Goal: Check status: Check status

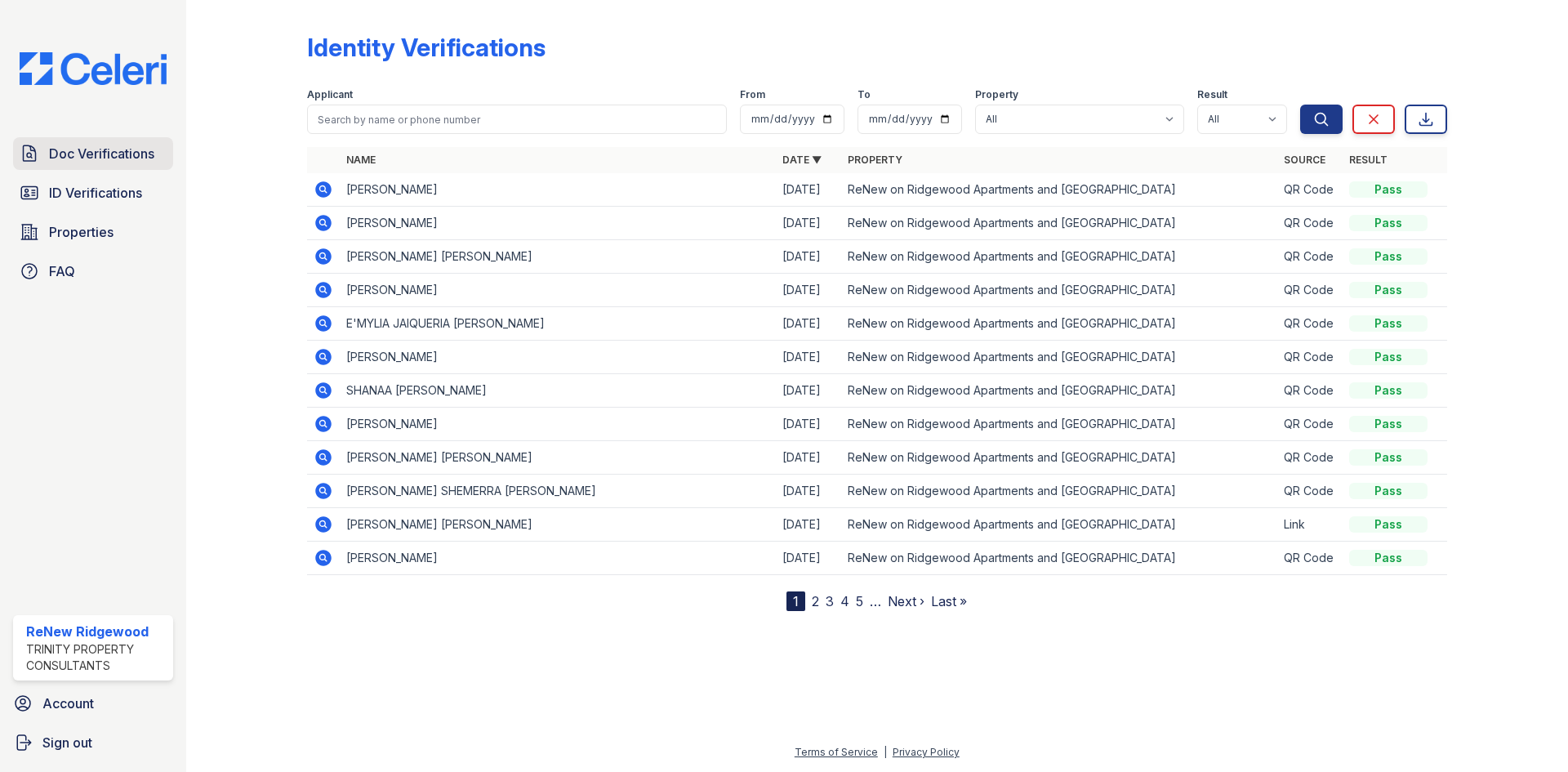
click at [155, 150] on span "Doc Verifications" at bounding box center [101, 154] width 105 height 20
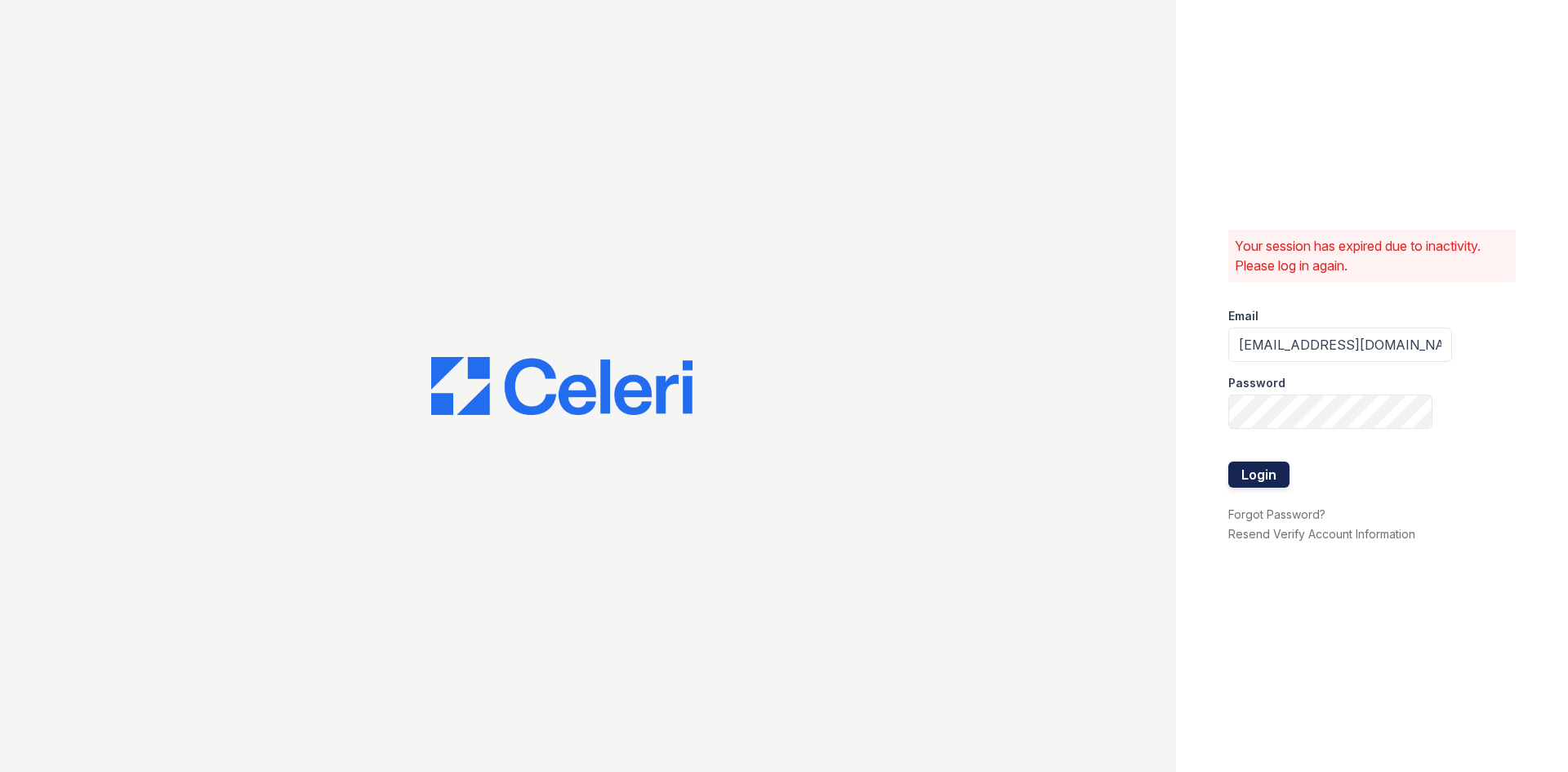
click at [1234, 480] on button "Login" at bounding box center [1259, 474] width 61 height 26
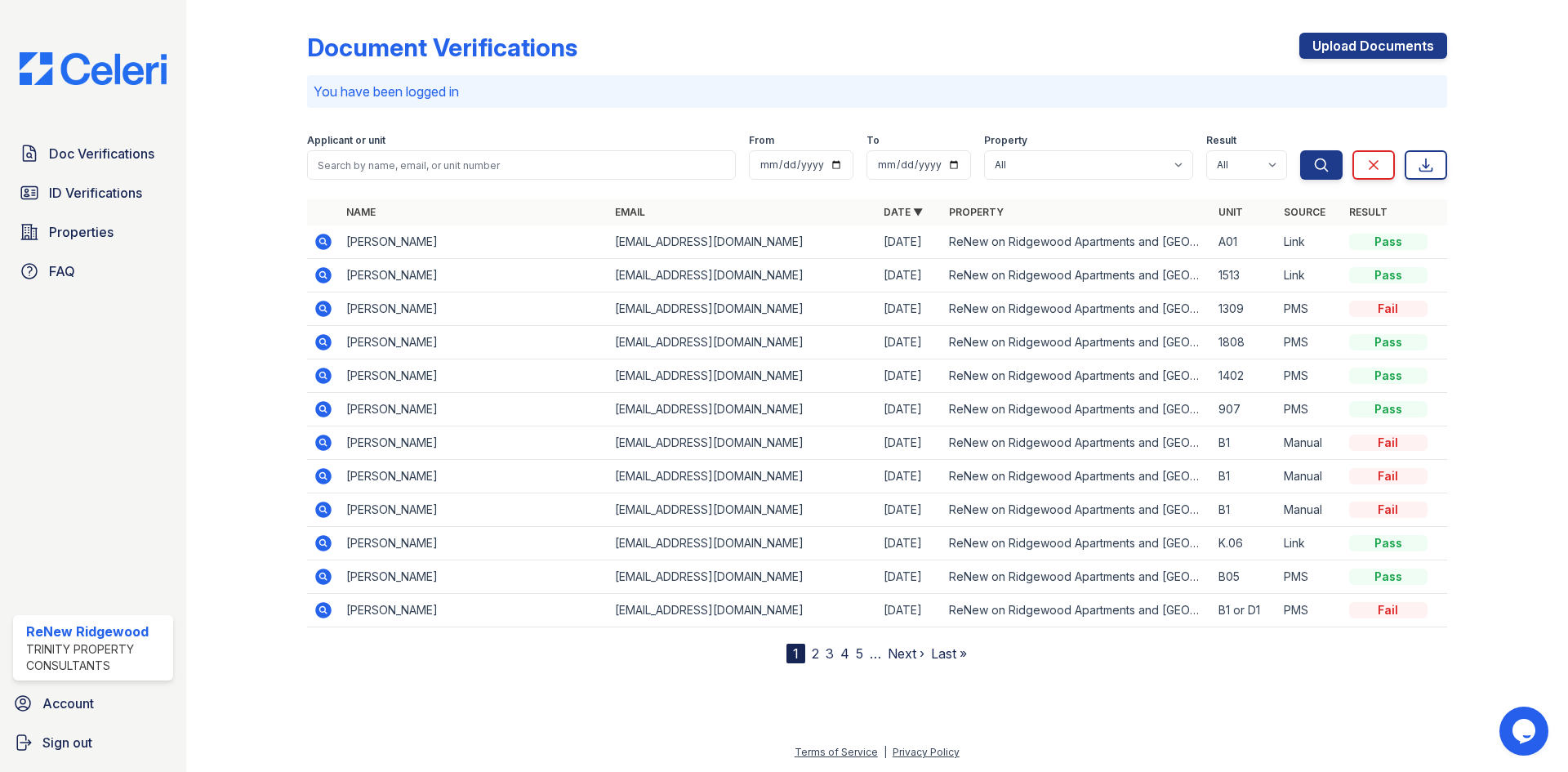
click at [321, 311] on icon at bounding box center [323, 309] width 20 height 20
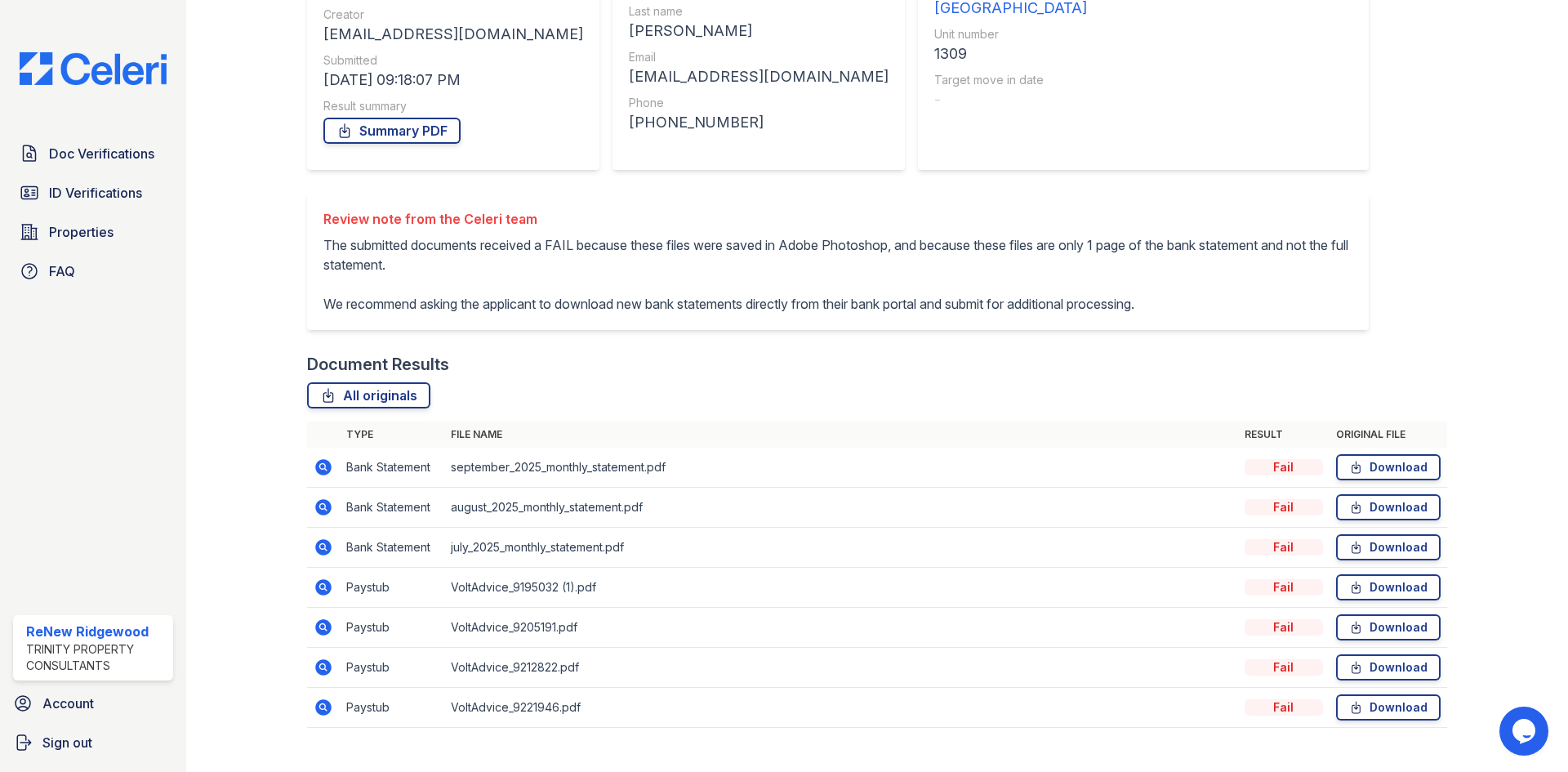
scroll to position [257, 0]
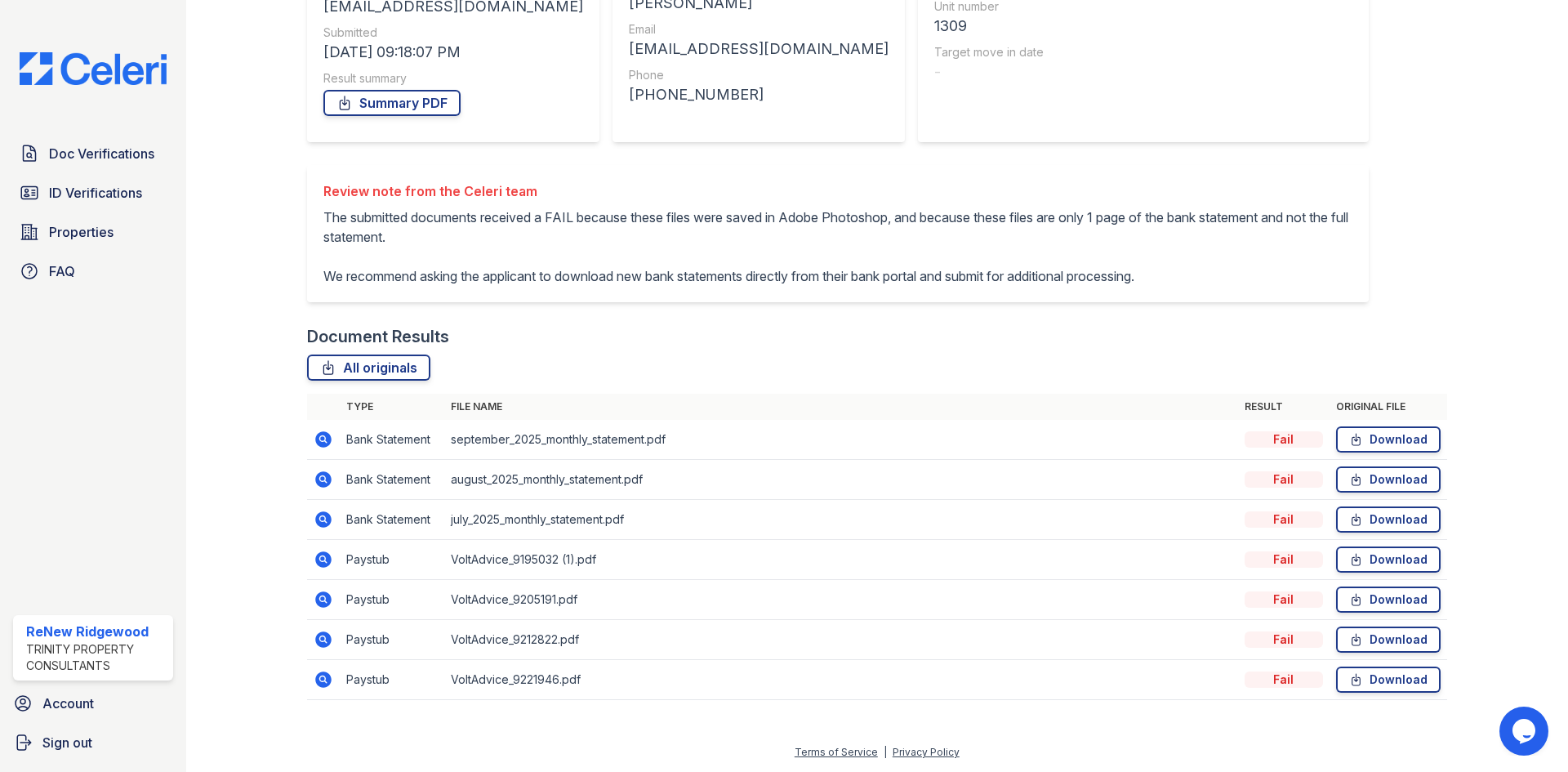
click at [324, 525] on icon at bounding box center [323, 519] width 16 height 16
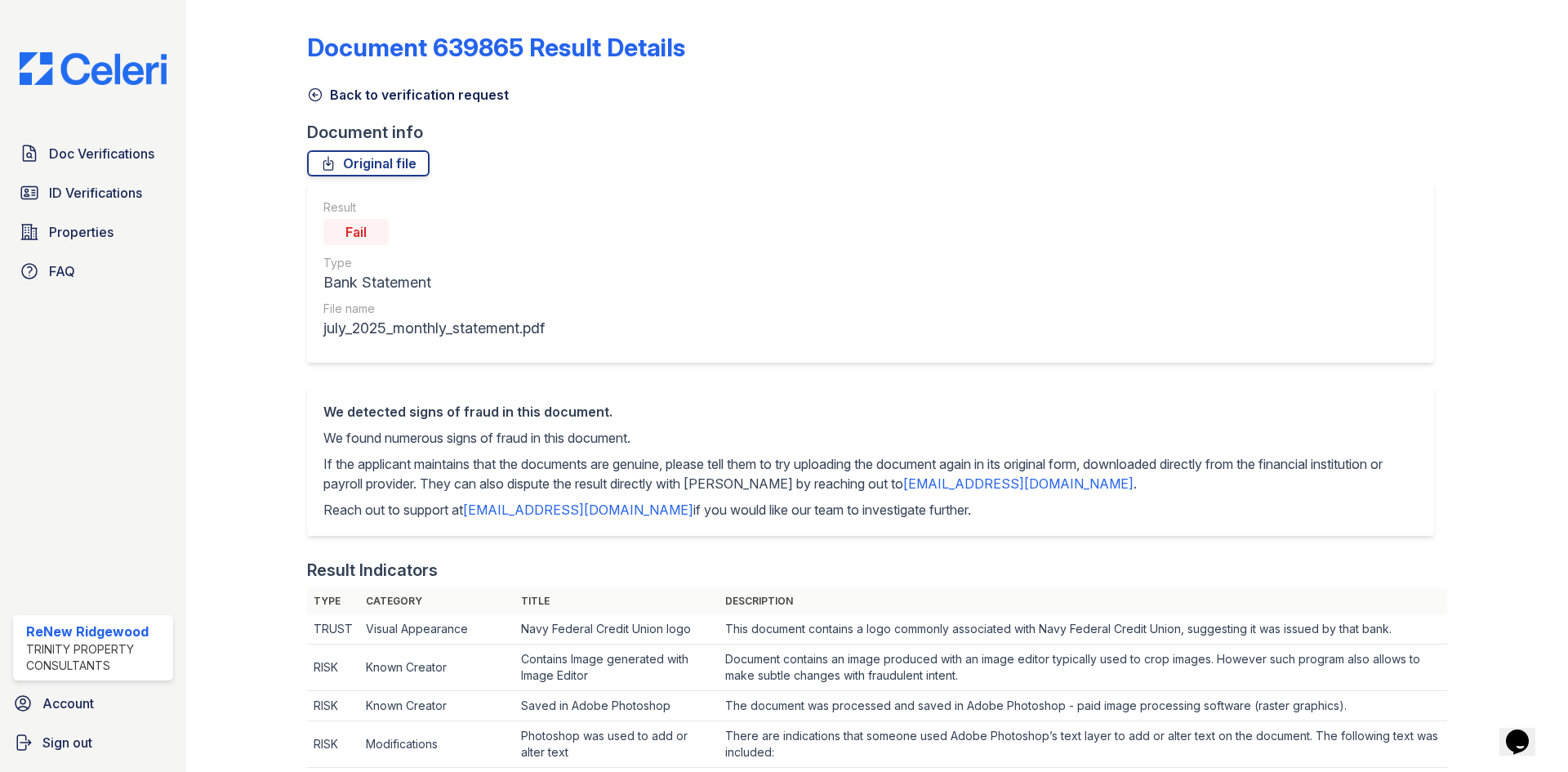
click at [335, 99] on link "Back to verification request" at bounding box center [408, 95] width 201 height 20
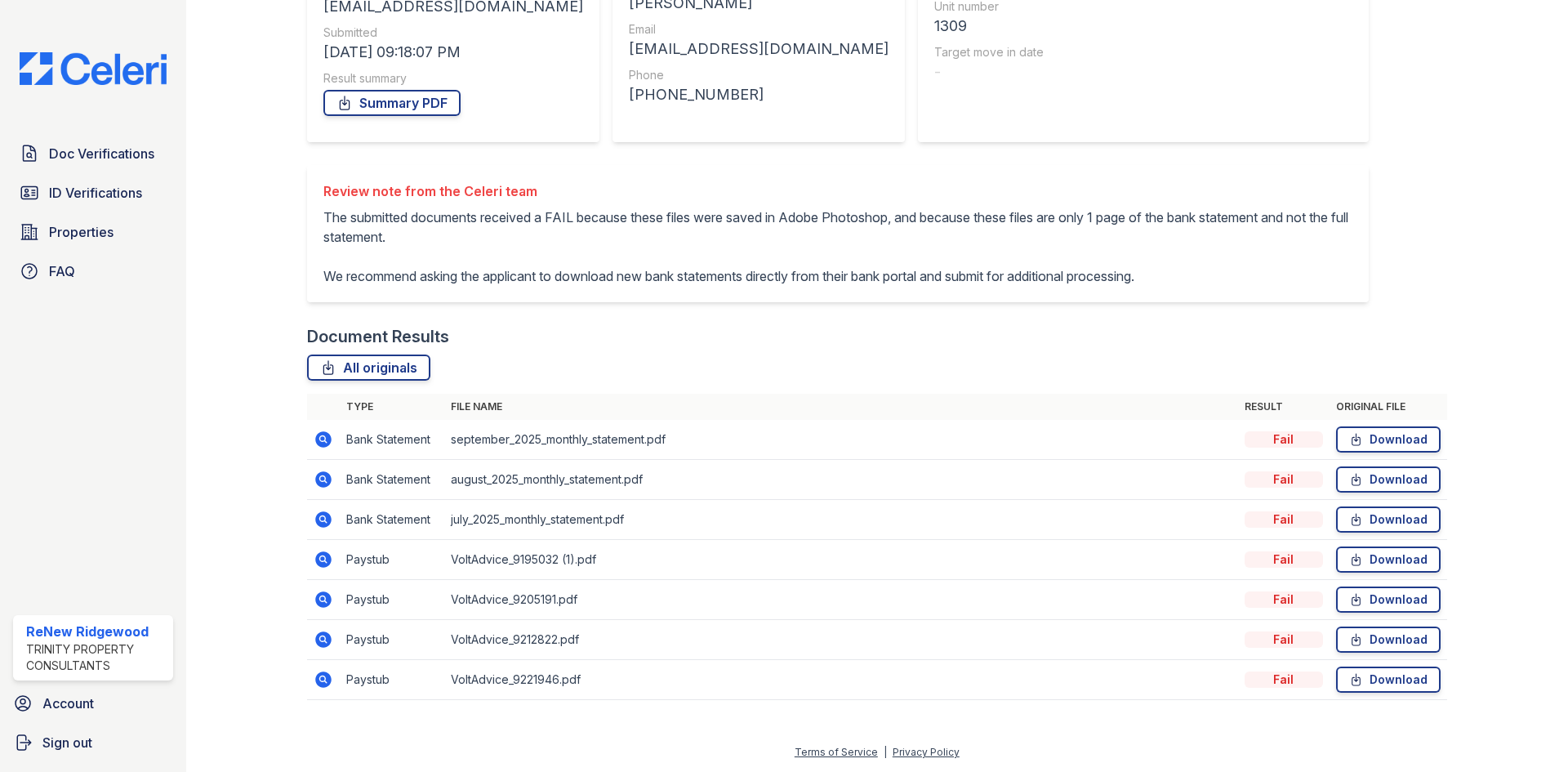
scroll to position [257, 0]
click at [324, 562] on icon at bounding box center [323, 559] width 16 height 16
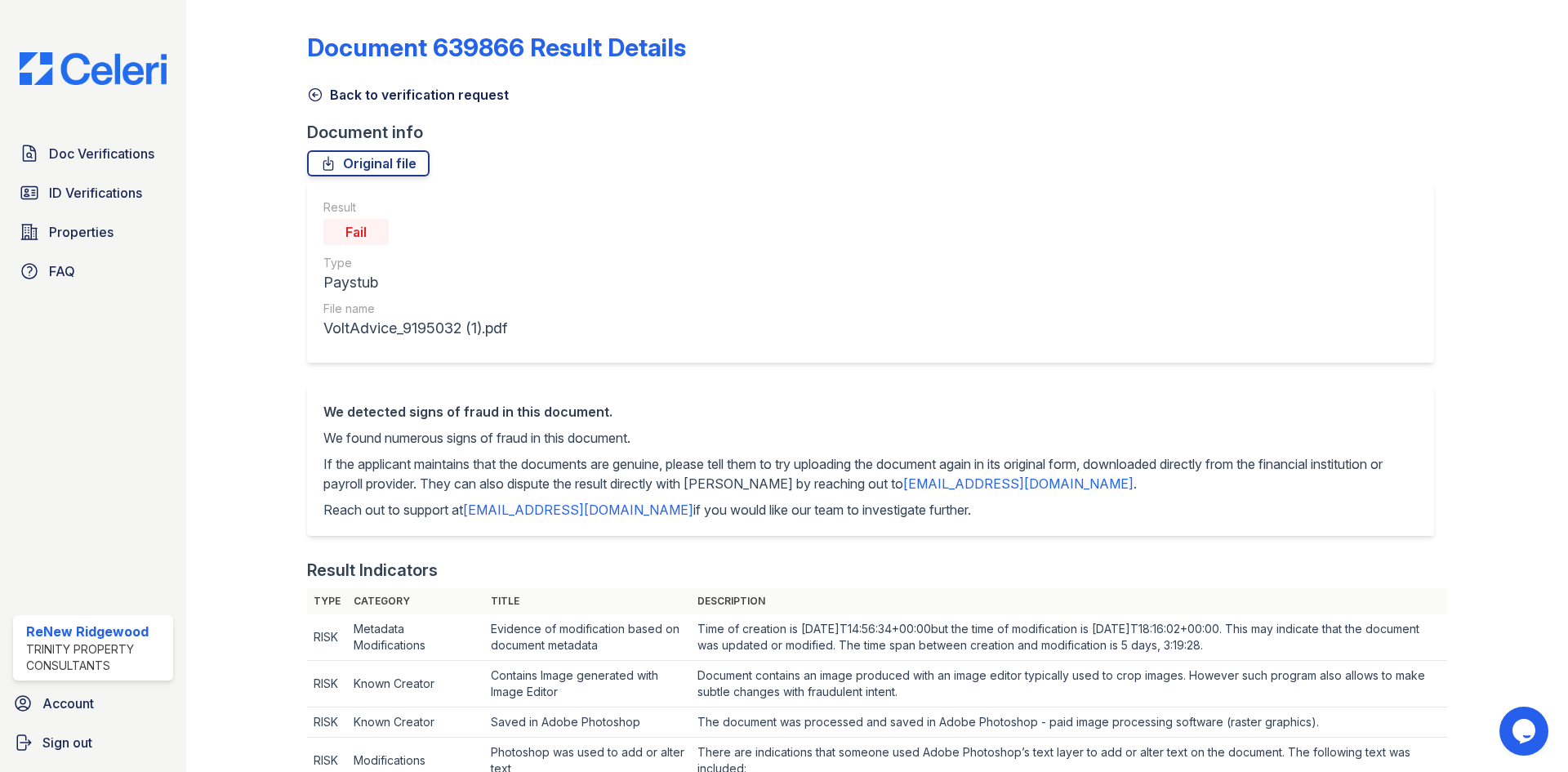
click at [339, 99] on link "Back to verification request" at bounding box center [408, 95] width 201 height 20
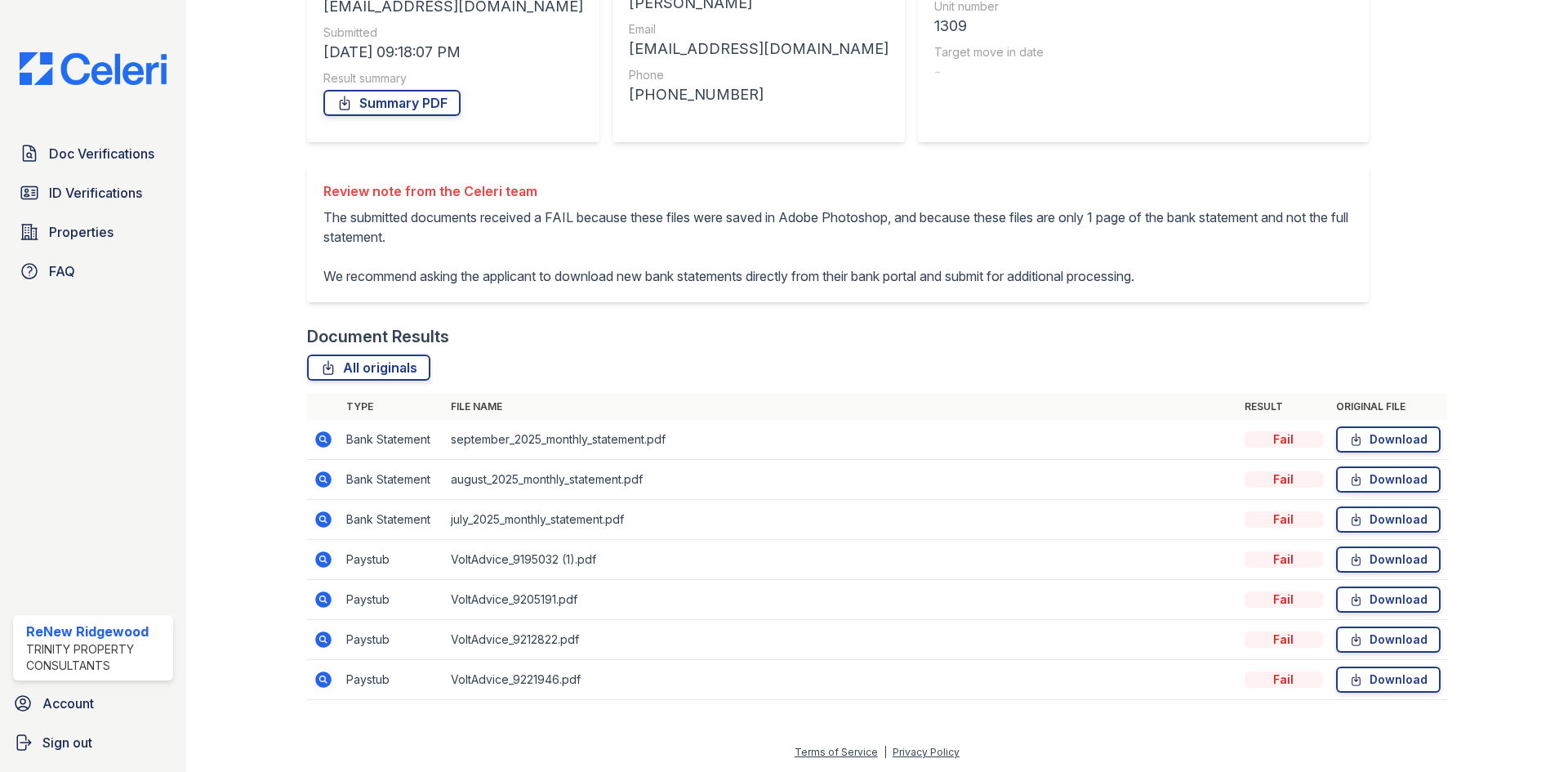
scroll to position [257, 0]
drag, startPoint x: 1298, startPoint y: 447, endPoint x: 1308, endPoint y: 441, distance: 11.7
click at [1260, 686] on tbody "Bank Statement september_2025_monthly_statement.pdf Fail Download Bank Statemen…" at bounding box center [878, 560] width 1140 height 280
click at [1336, 246] on div "Document Verification 197307 All document verifications Verification Result Fai…" at bounding box center [878, 243] width 1140 height 947
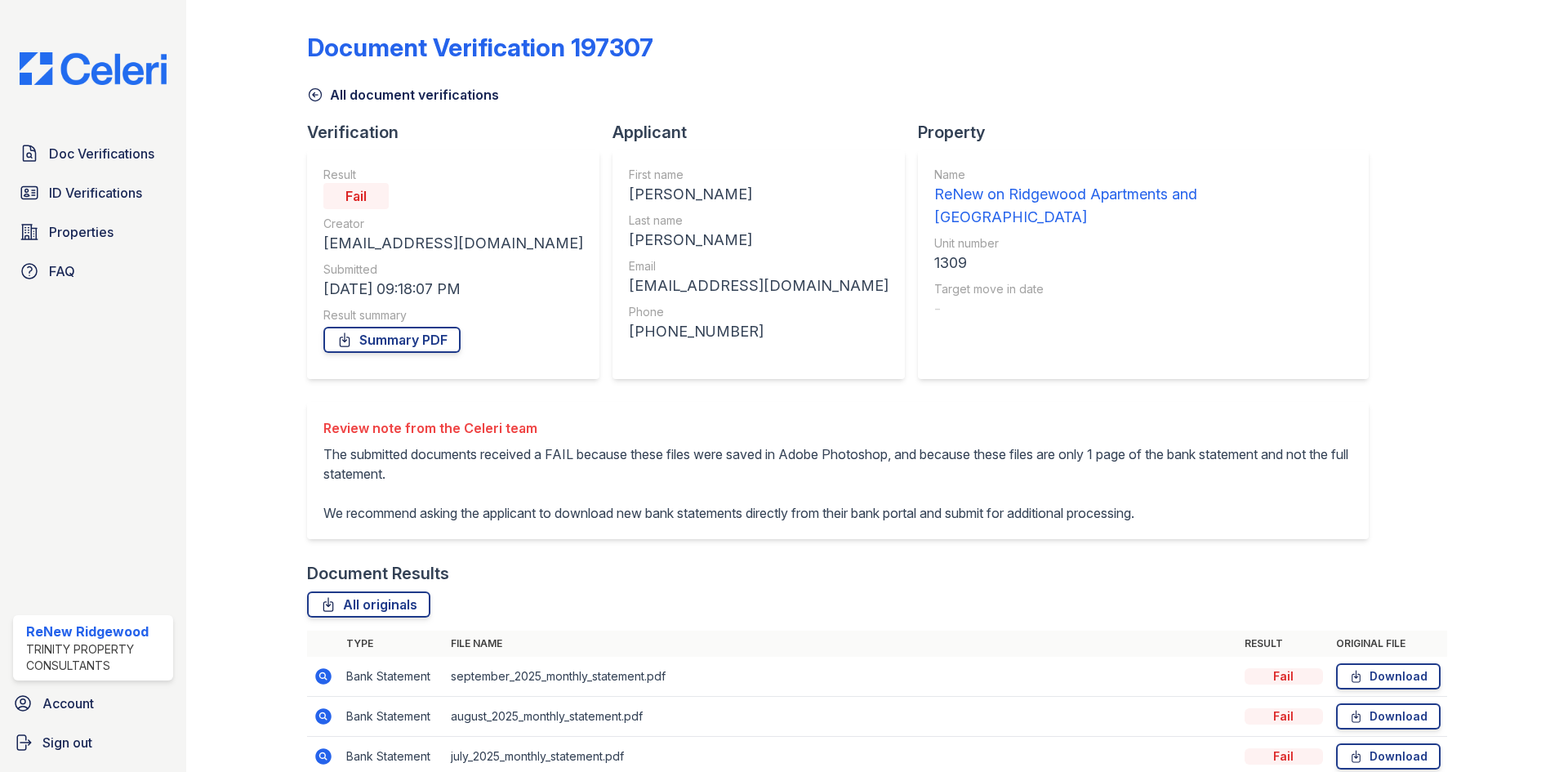
click at [371, 100] on link "All document verifications" at bounding box center [403, 95] width 192 height 20
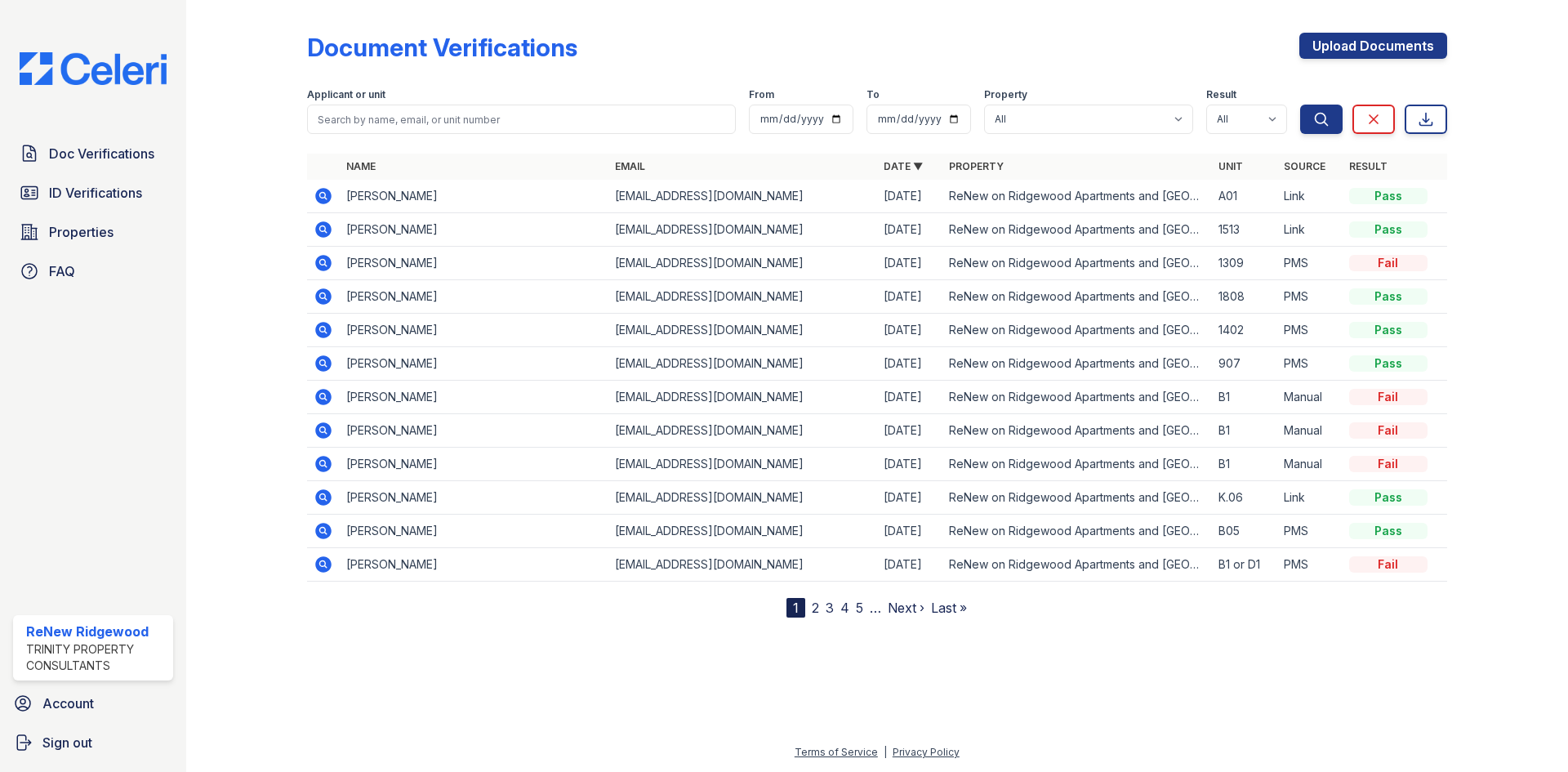
click at [328, 265] on icon at bounding box center [323, 263] width 16 height 16
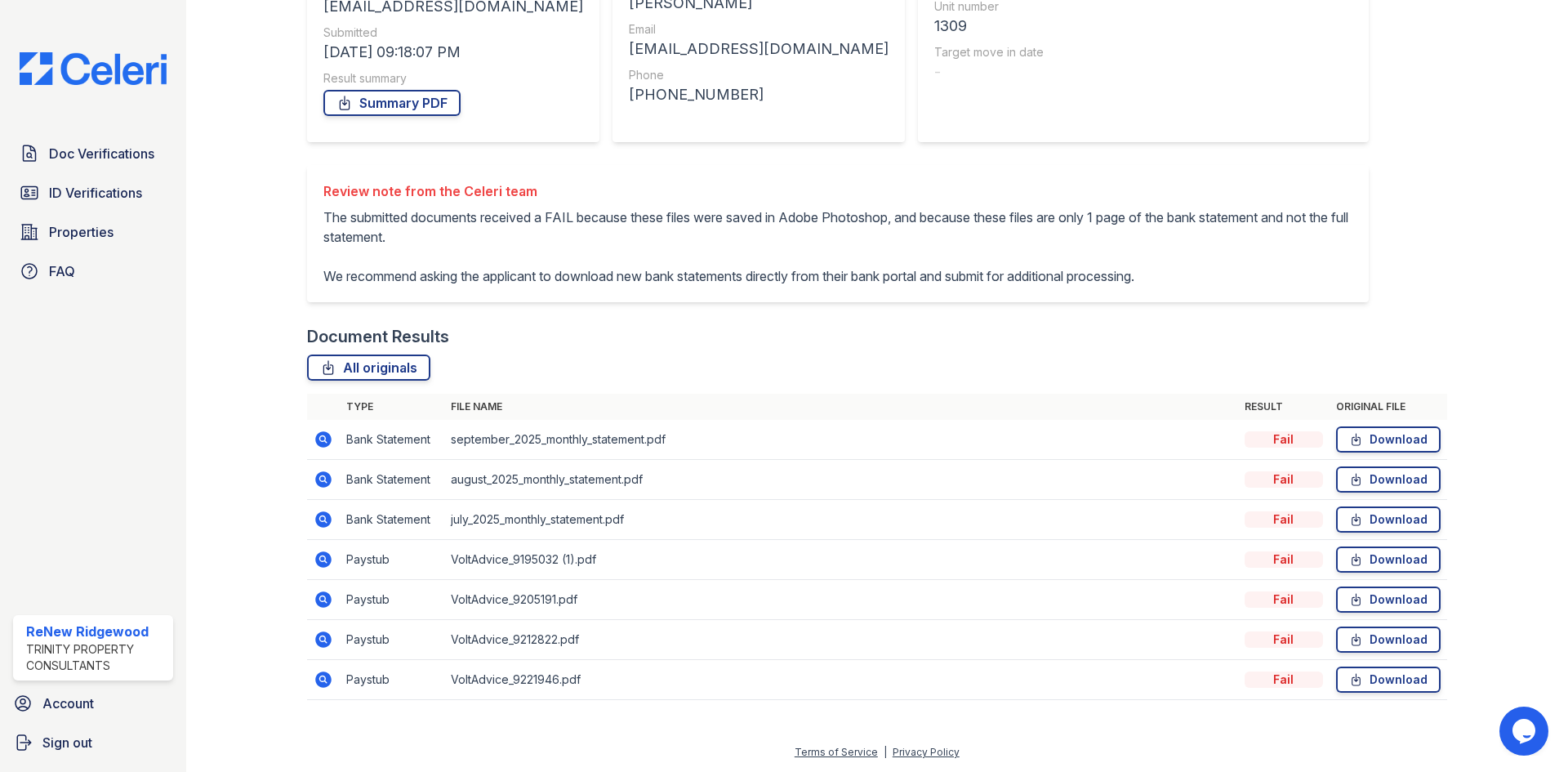
scroll to position [257, 0]
click at [322, 439] on icon at bounding box center [322, 439] width 4 height 4
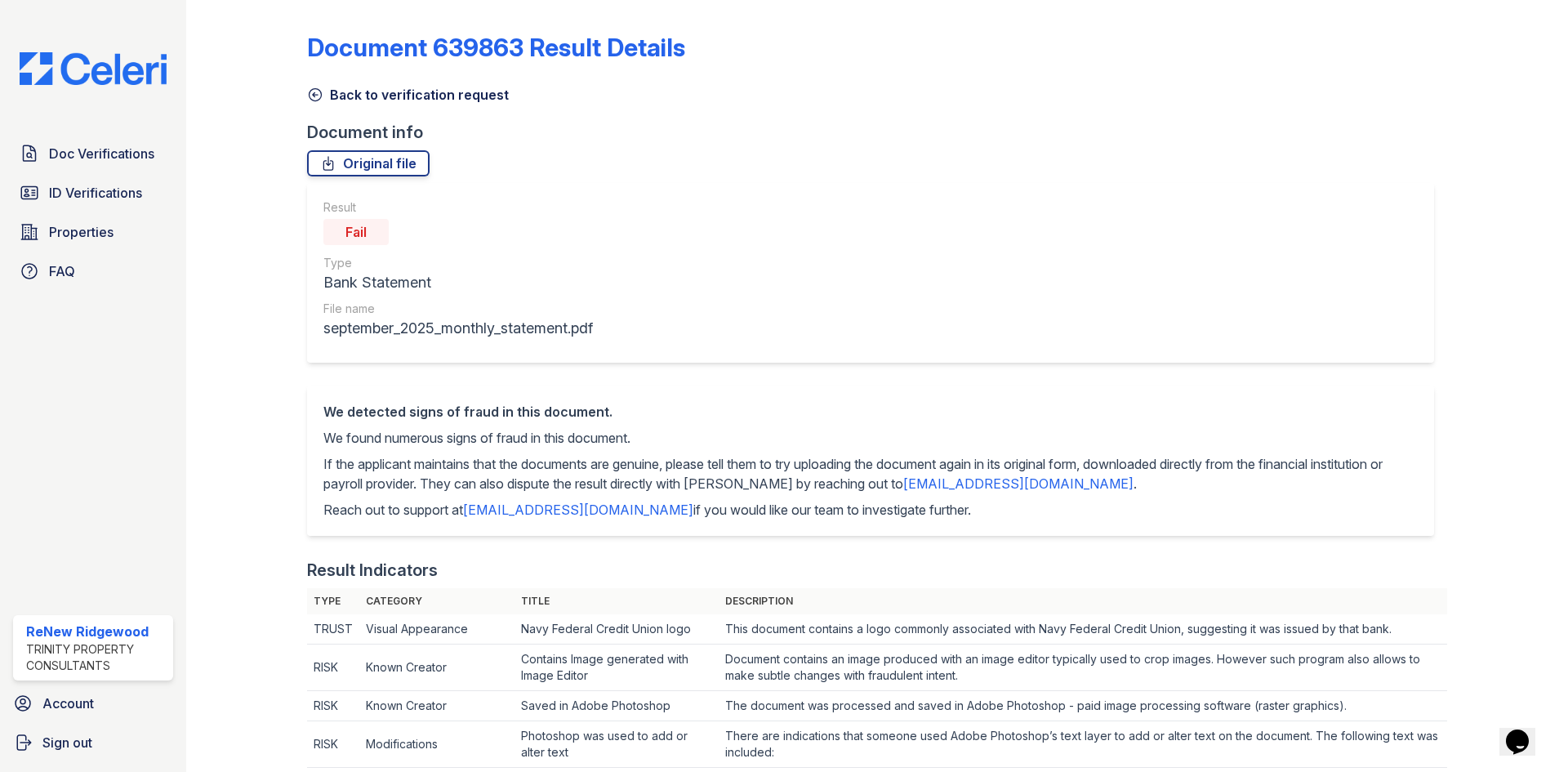
click at [341, 99] on link "Back to verification request" at bounding box center [408, 95] width 201 height 20
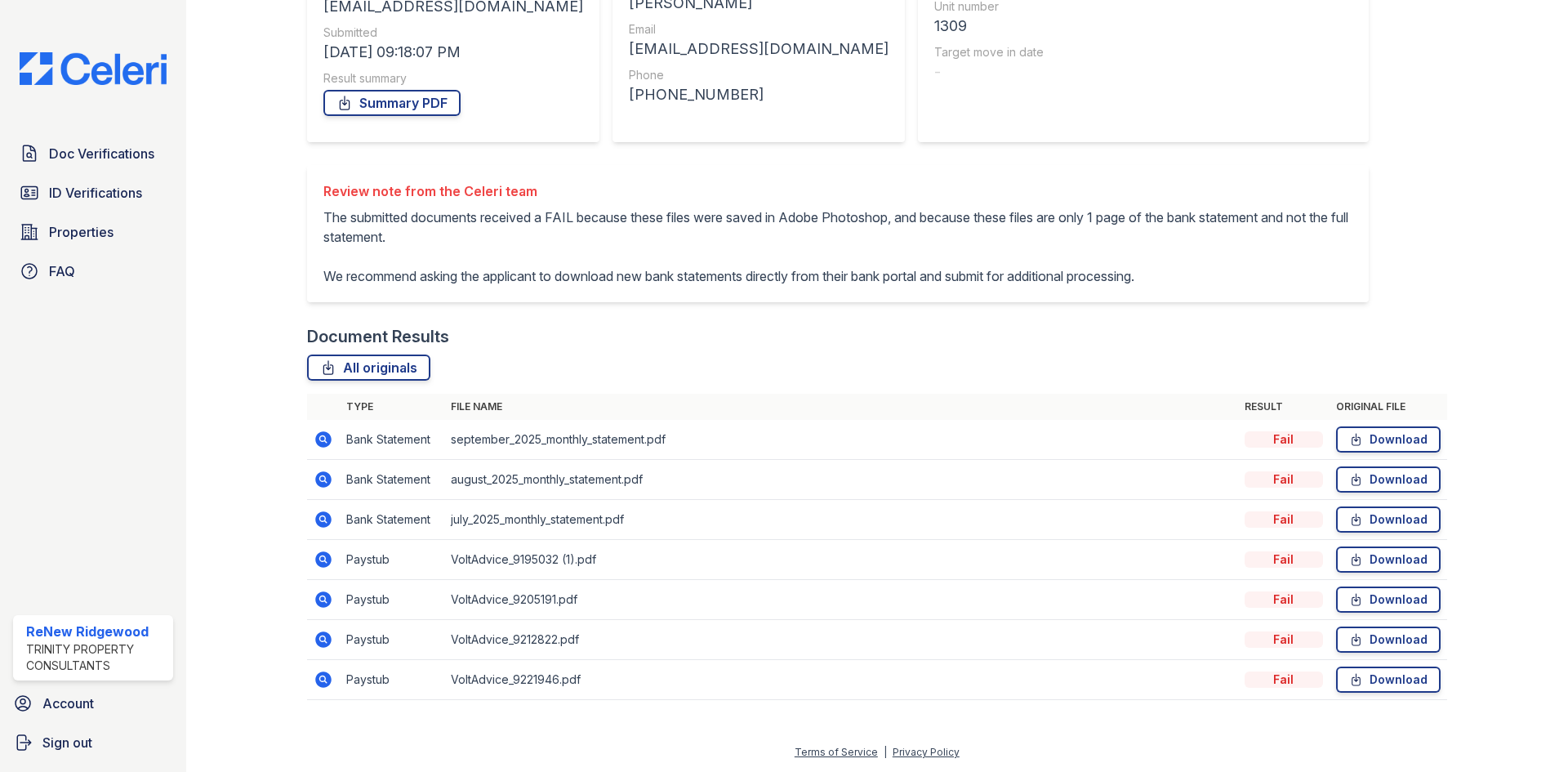
scroll to position [257, 0]
click at [323, 482] on icon at bounding box center [323, 480] width 16 height 16
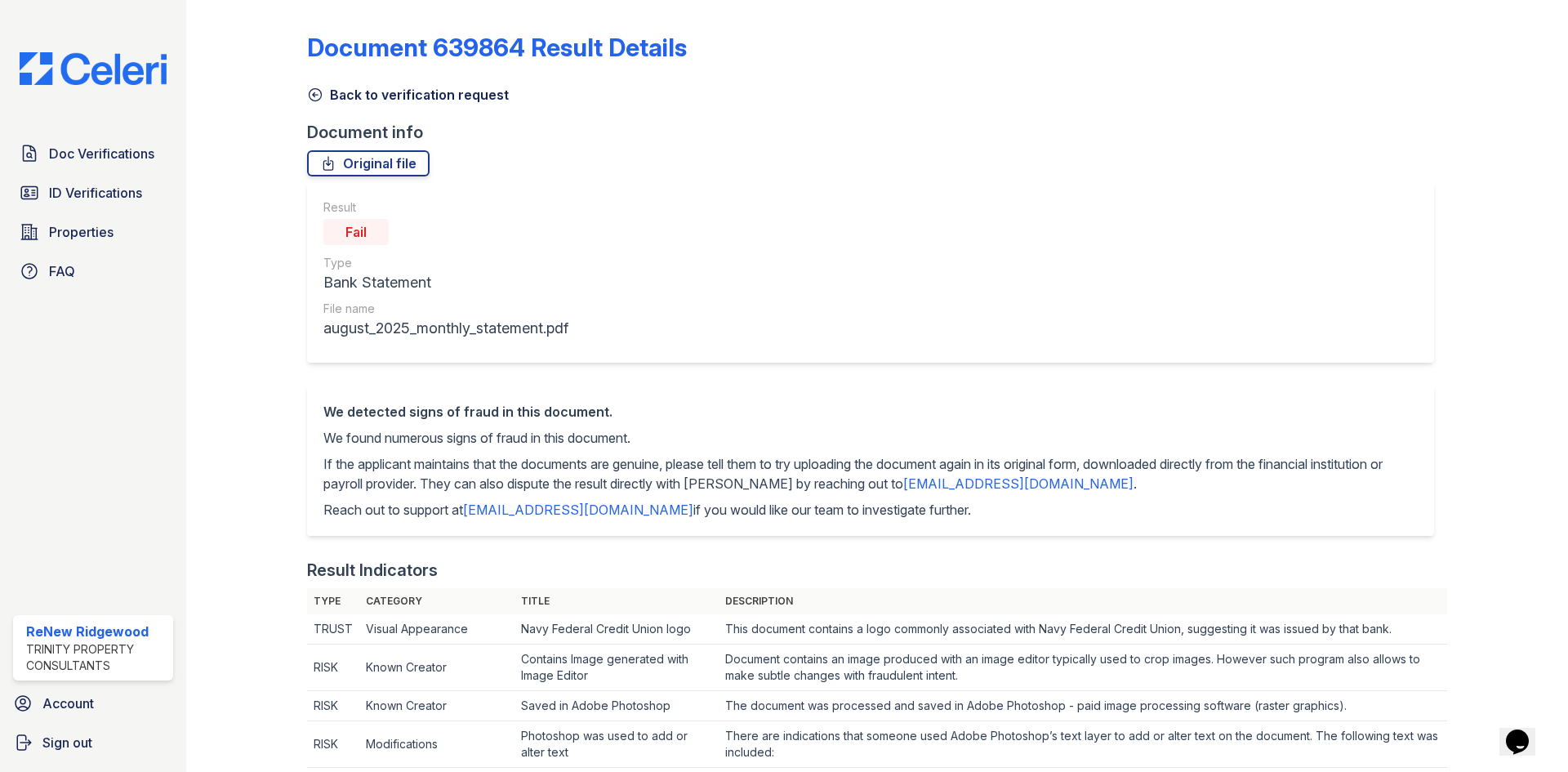
click at [416, 98] on link "Back to verification request" at bounding box center [408, 95] width 201 height 20
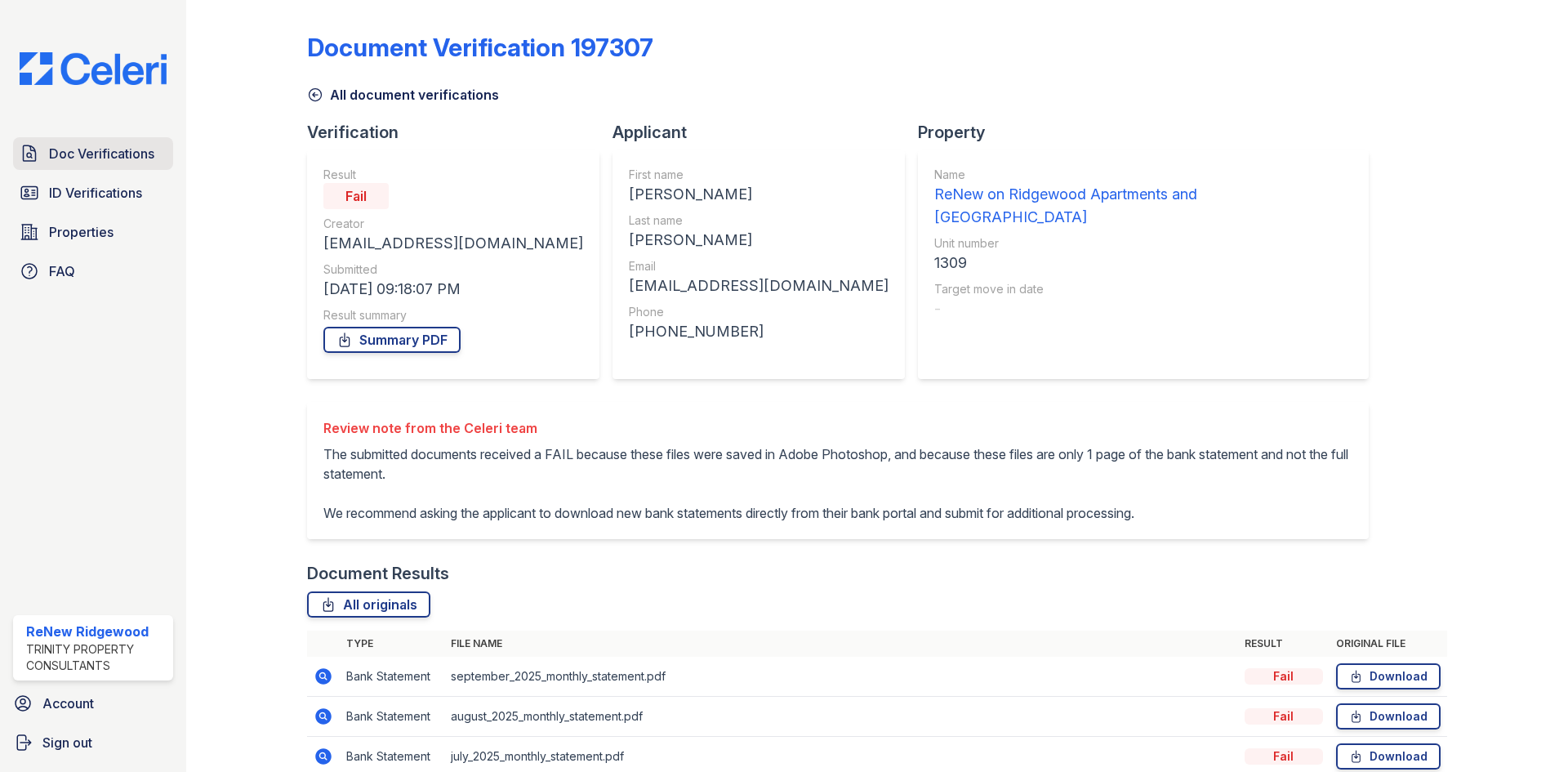
click at [129, 166] on link "Doc Verifications" at bounding box center [94, 154] width 160 height 32
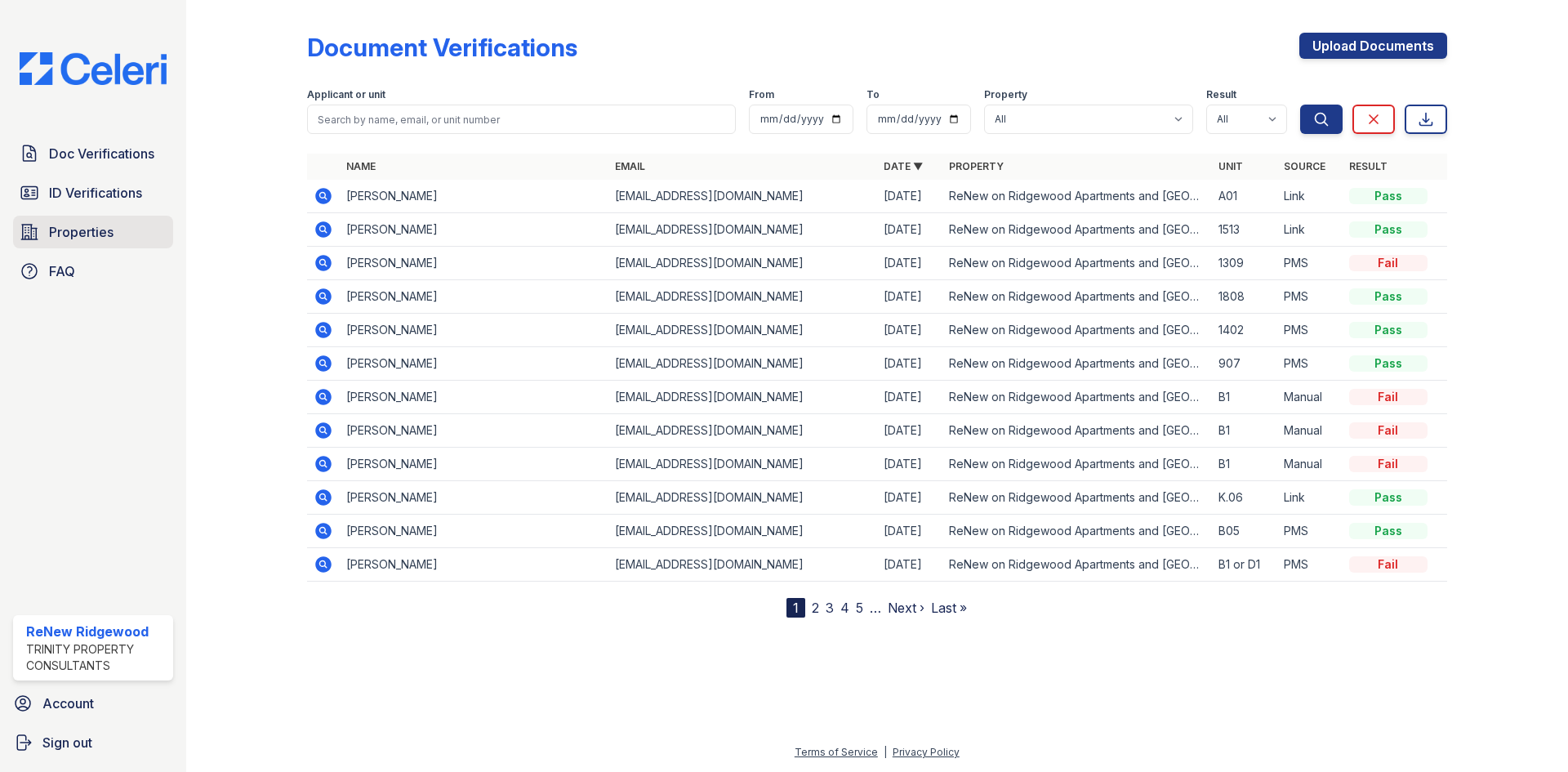
click at [95, 233] on span "Properties" at bounding box center [81, 232] width 65 height 20
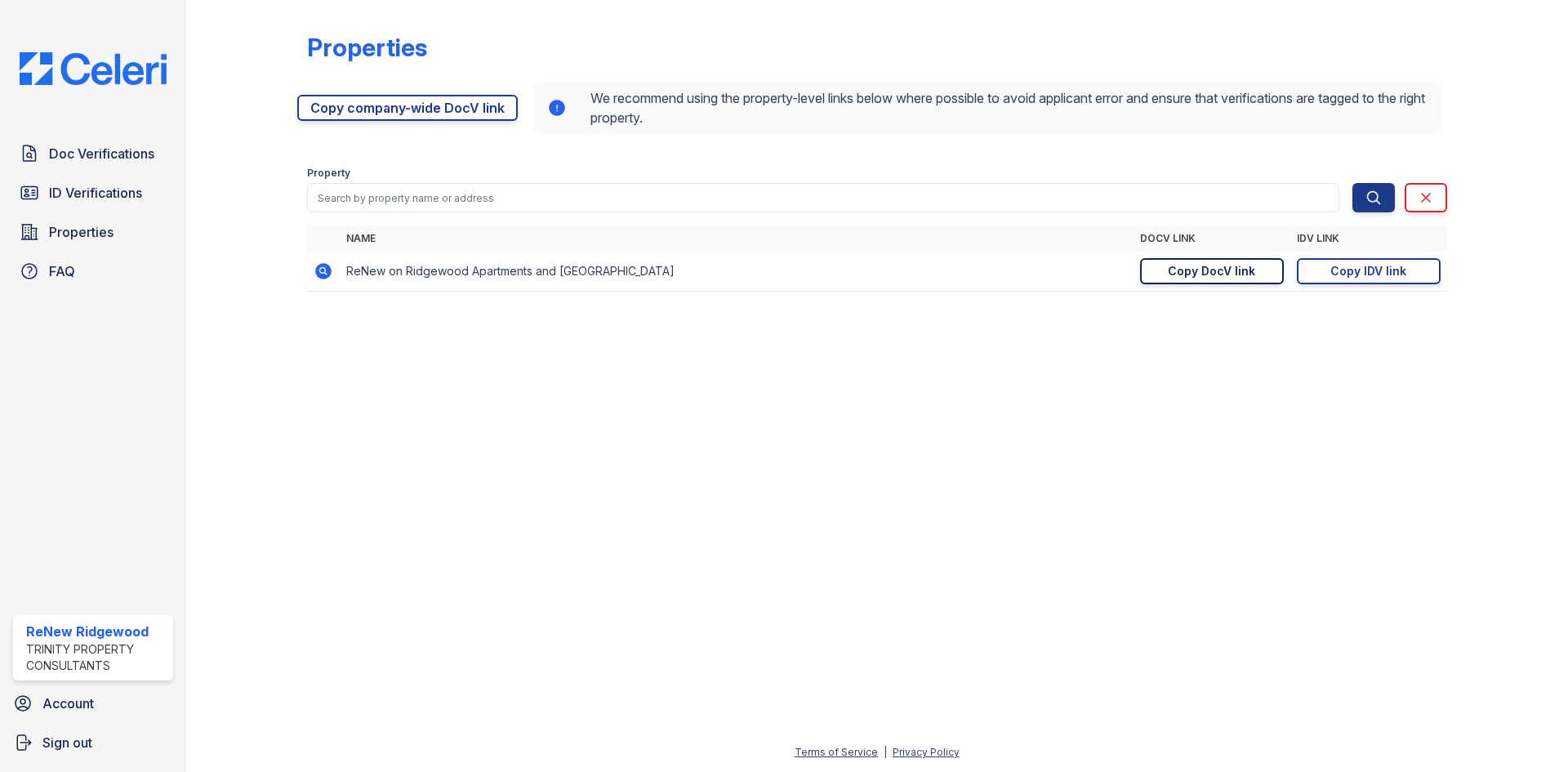
click at [1225, 274] on div "Copy DocV link" at bounding box center [1212, 270] width 88 height 16
click at [158, 166] on link "Doc Verifications" at bounding box center [94, 154] width 160 height 32
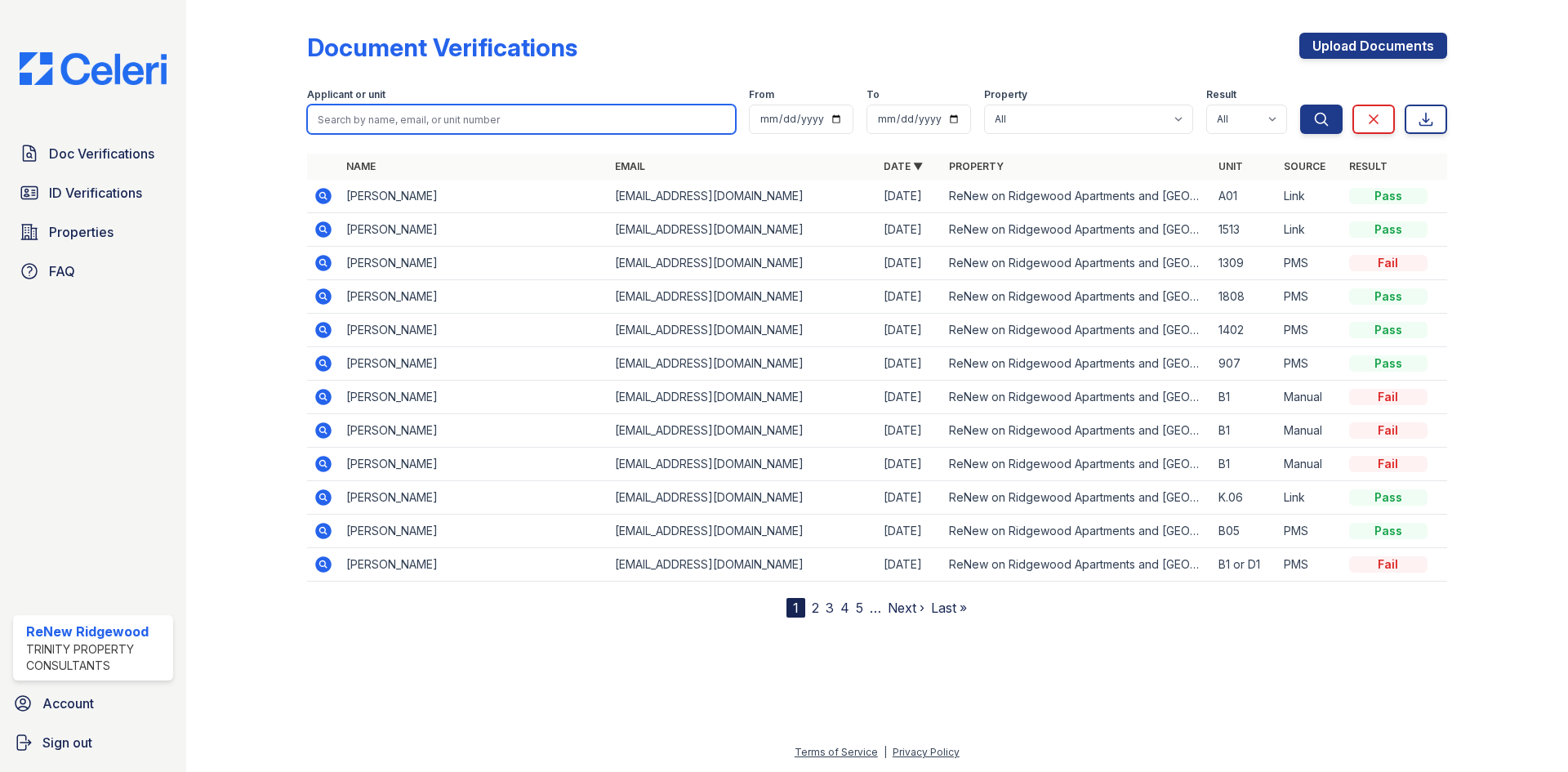
click at [458, 121] on input "search" at bounding box center [521, 118] width 429 height 30
click at [257, 184] on div at bounding box center [259, 312] width 95 height 611
click at [322, 203] on icon at bounding box center [323, 196] width 16 height 16
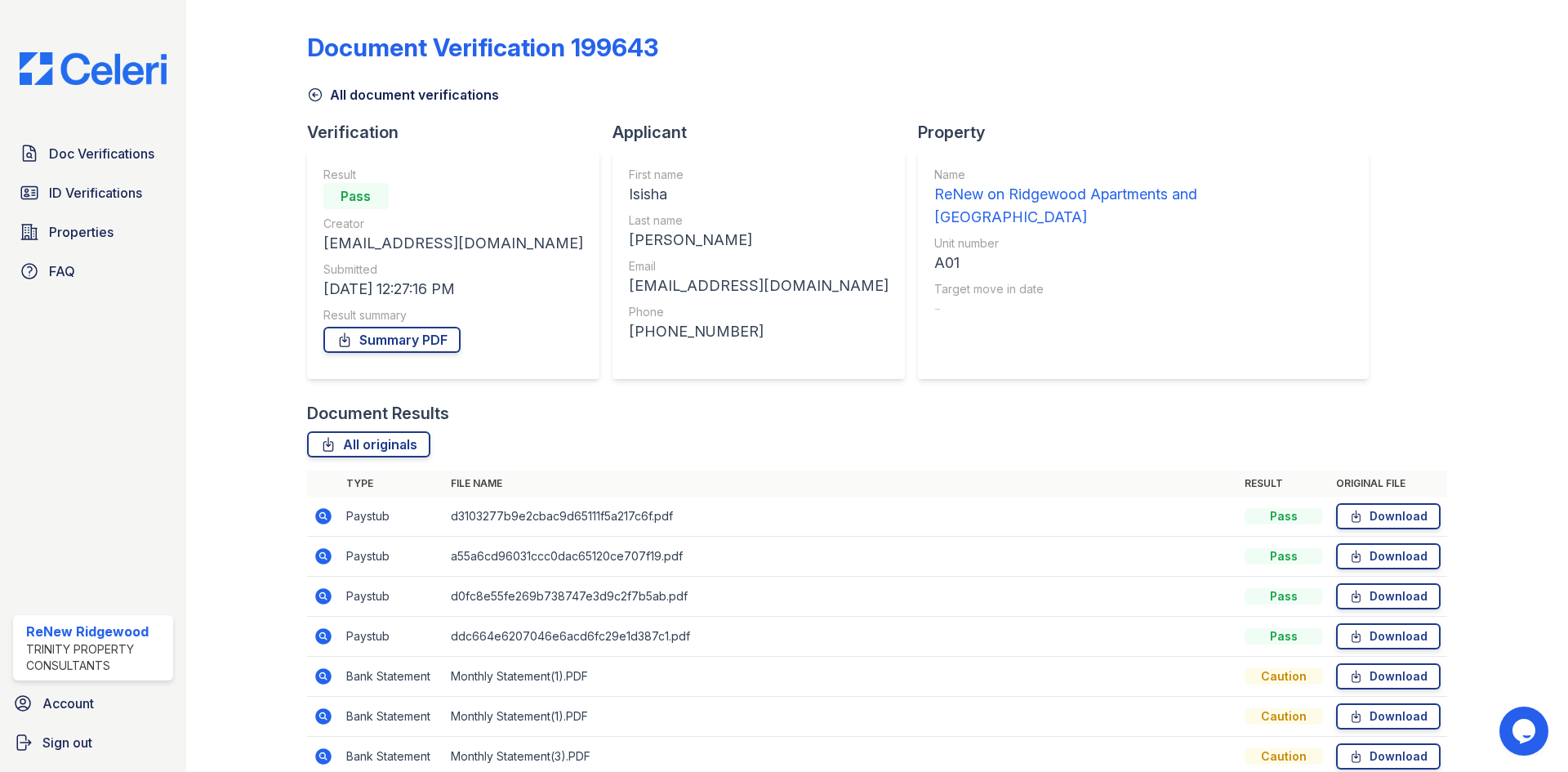
scroll to position [76, 0]
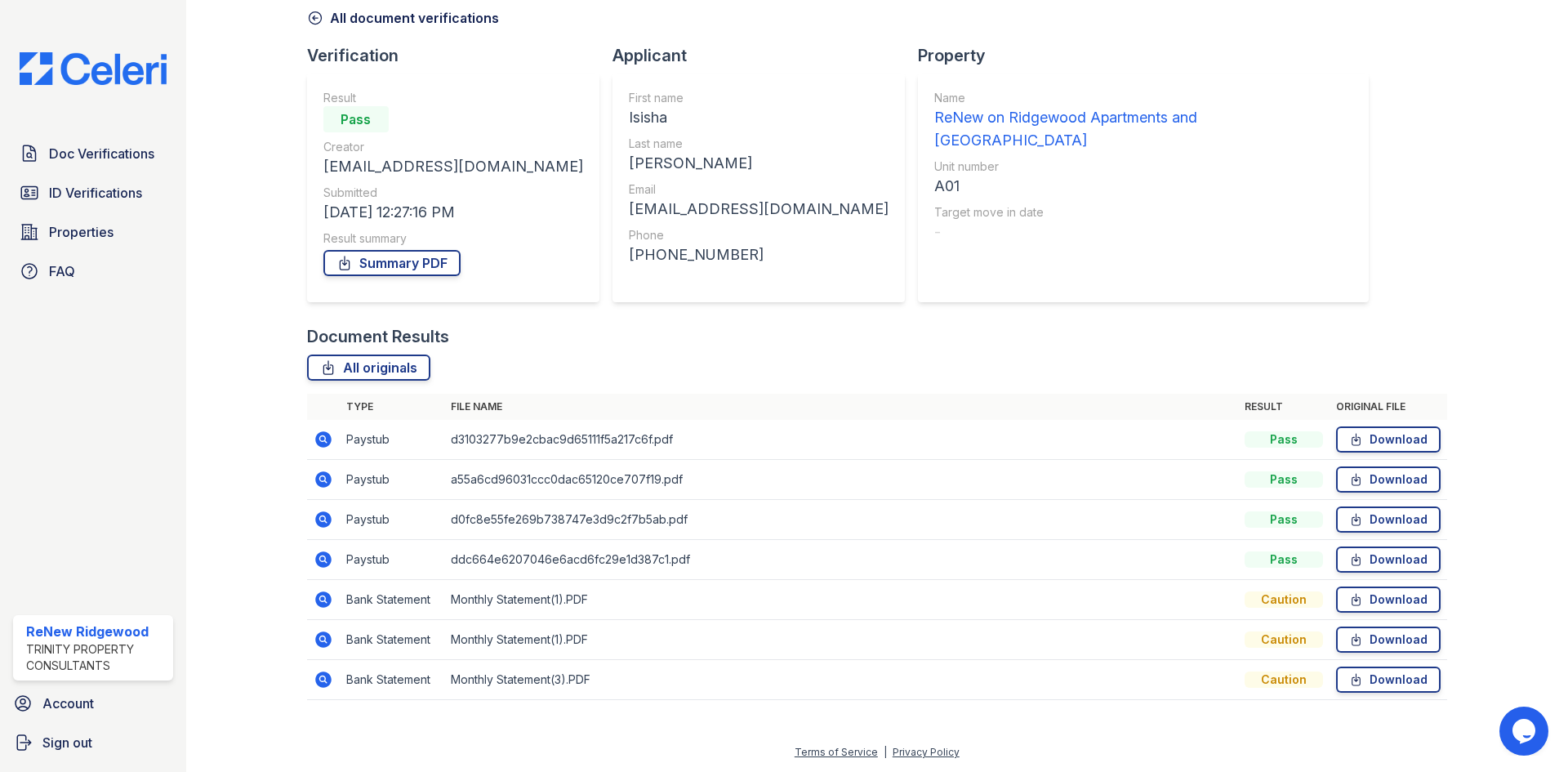
click at [1284, 606] on div "Caution" at bounding box center [1284, 599] width 78 height 16
